Goal: Information Seeking & Learning: Find specific fact

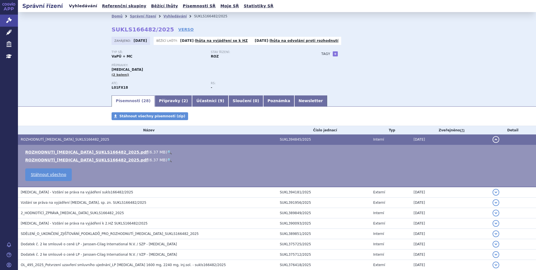
click at [84, 4] on link "Vyhledávání" at bounding box center [83, 6] width 32 height 8
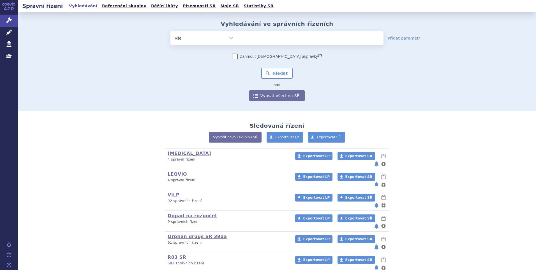
click at [262, 41] on ul at bounding box center [311, 37] width 146 height 12
click at [238, 41] on select at bounding box center [238, 38] width 0 height 14
paste input "SUKLS320209/2025"
type input "SUKLS320209/2025"
select select "SUKLS320209/2025"
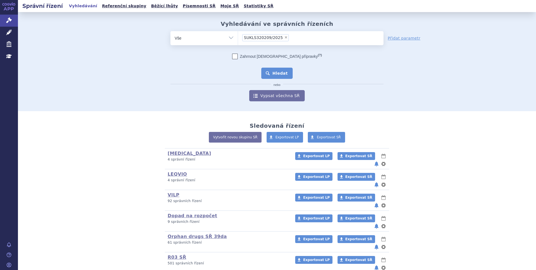
click at [269, 70] on button "Hledat" at bounding box center [277, 73] width 32 height 11
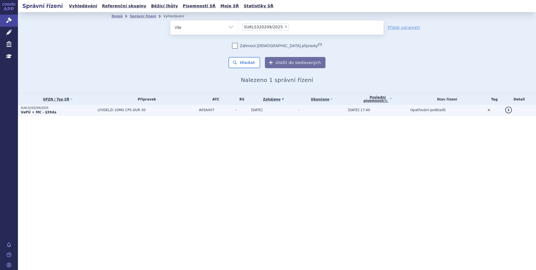
click at [72, 111] on p "VaPÚ + MC - §39da" at bounding box center [58, 112] width 74 height 4
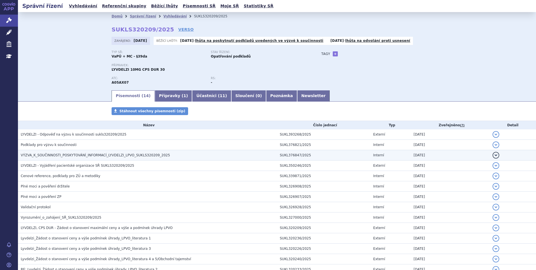
click at [77, 156] on span "VÝZVA_K_SOUČINNOSTI_POSKYTOVÁNÍ_INFORMACÍ_LYVDELZI_LPVO_SUKLS320209_2025" at bounding box center [95, 155] width 149 height 4
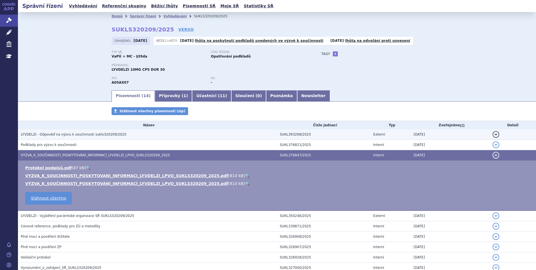
click at [156, 136] on h3 "LYVDELZI - Odpověď na výzvu k součinnosti sukls320209/2025" at bounding box center [149, 135] width 256 height 6
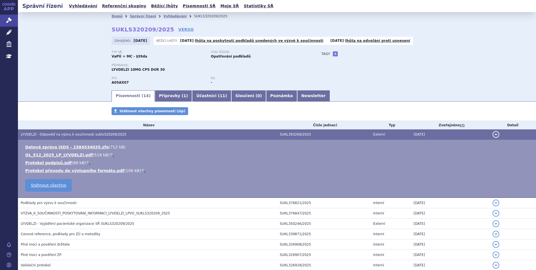
click at [110, 153] on link "🔍" at bounding box center [112, 155] width 5 height 4
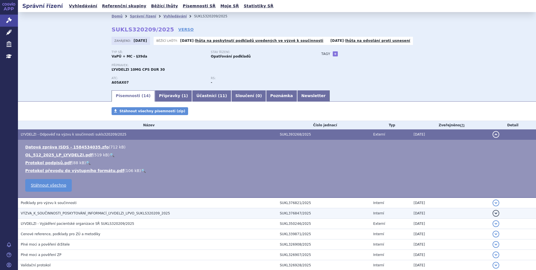
click at [86, 210] on td "VÝZVA_K_SOUČINNOSTI_POSKYTOVÁNÍ_INFORMACÍ_LYVDELZI_LPVO_SUKLS320209_2025" at bounding box center [147, 213] width 259 height 10
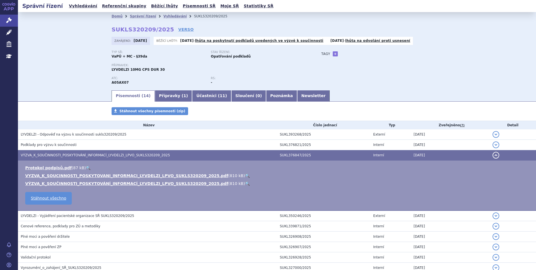
click at [245, 174] on link "🔍" at bounding box center [247, 175] width 5 height 4
